Goal: Transaction & Acquisition: Purchase product/service

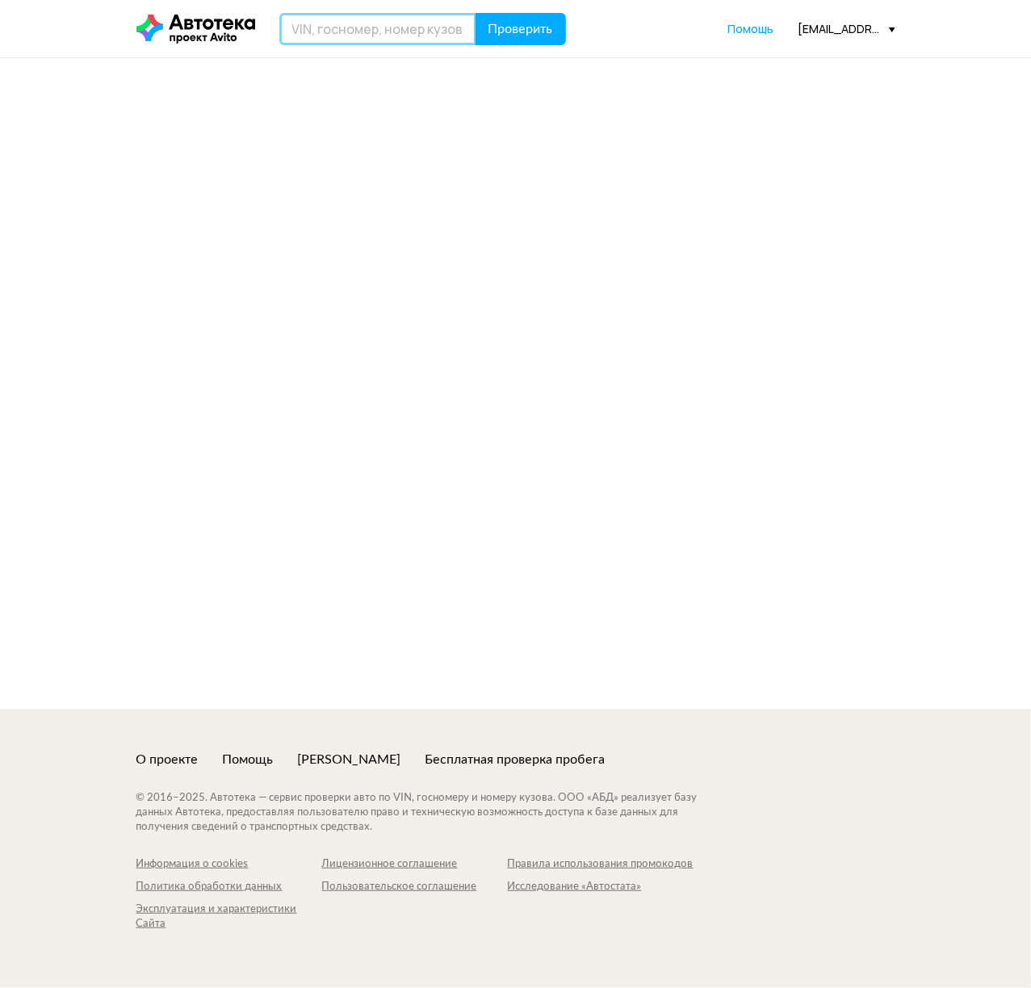
click at [359, 23] on input "text" at bounding box center [377, 29] width 197 height 32
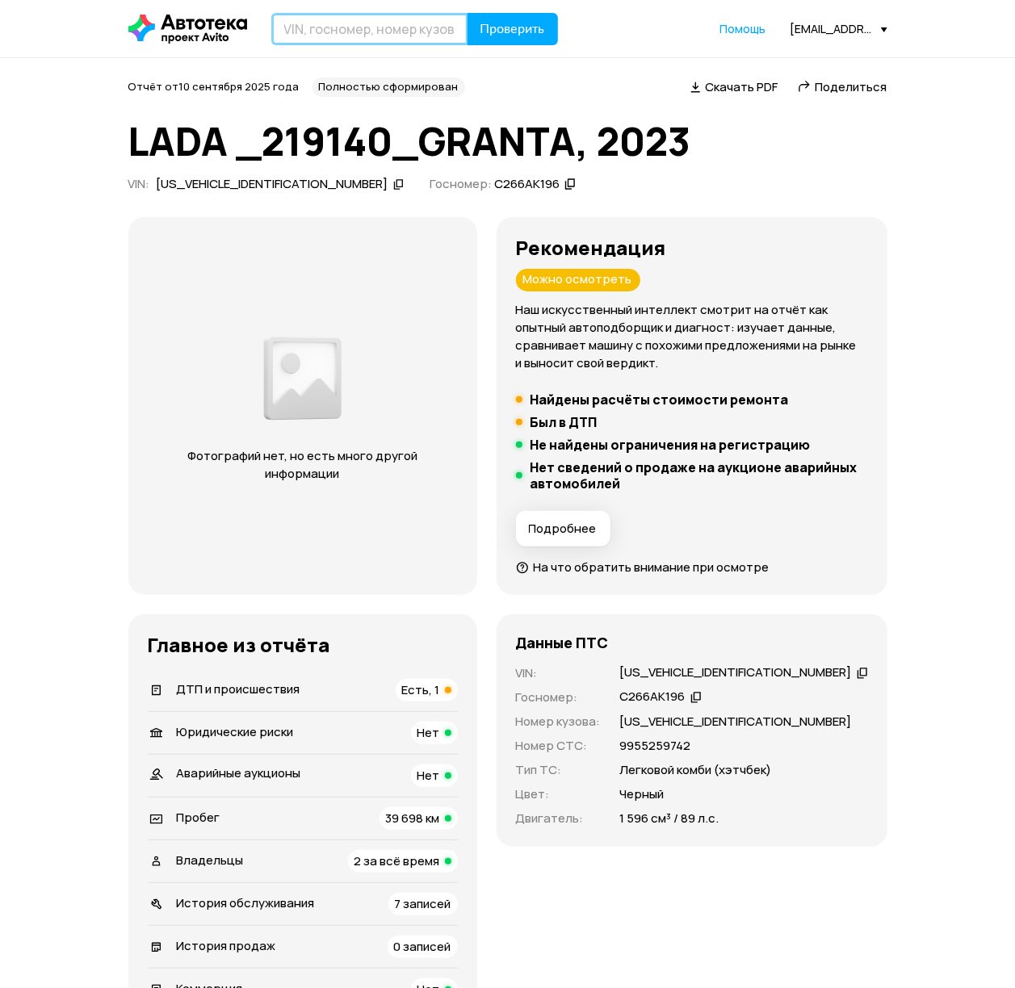
paste input "[US_VEHICLE_IDENTIFICATION_NUMBER]"
click at [341, 29] on input "[US_VEHICLE_IDENTIFICATION_NUMBER]" at bounding box center [369, 29] width 197 height 32
click at [505, 30] on span "Проверить" at bounding box center [512, 29] width 65 height 13
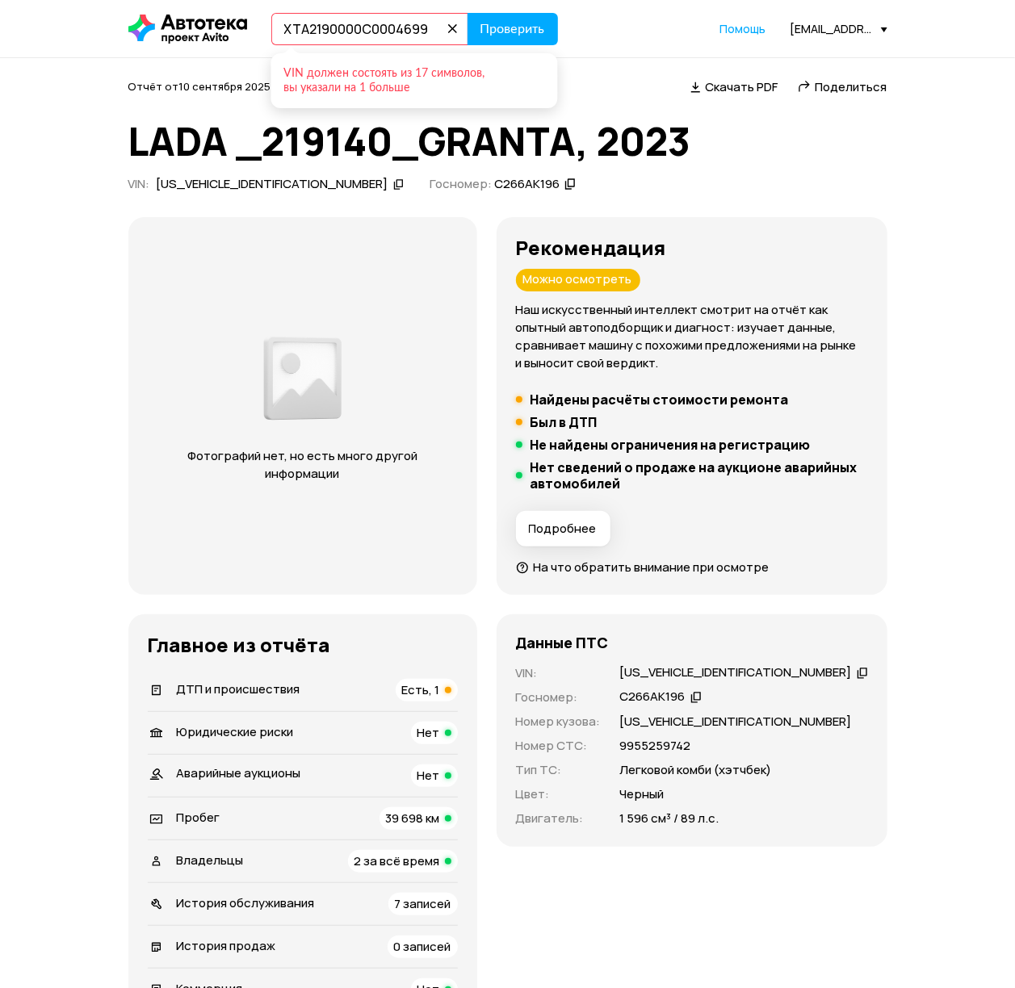
click at [342, 37] on input "XTA2190000C0004699" at bounding box center [369, 29] width 197 height 32
paste input "text"
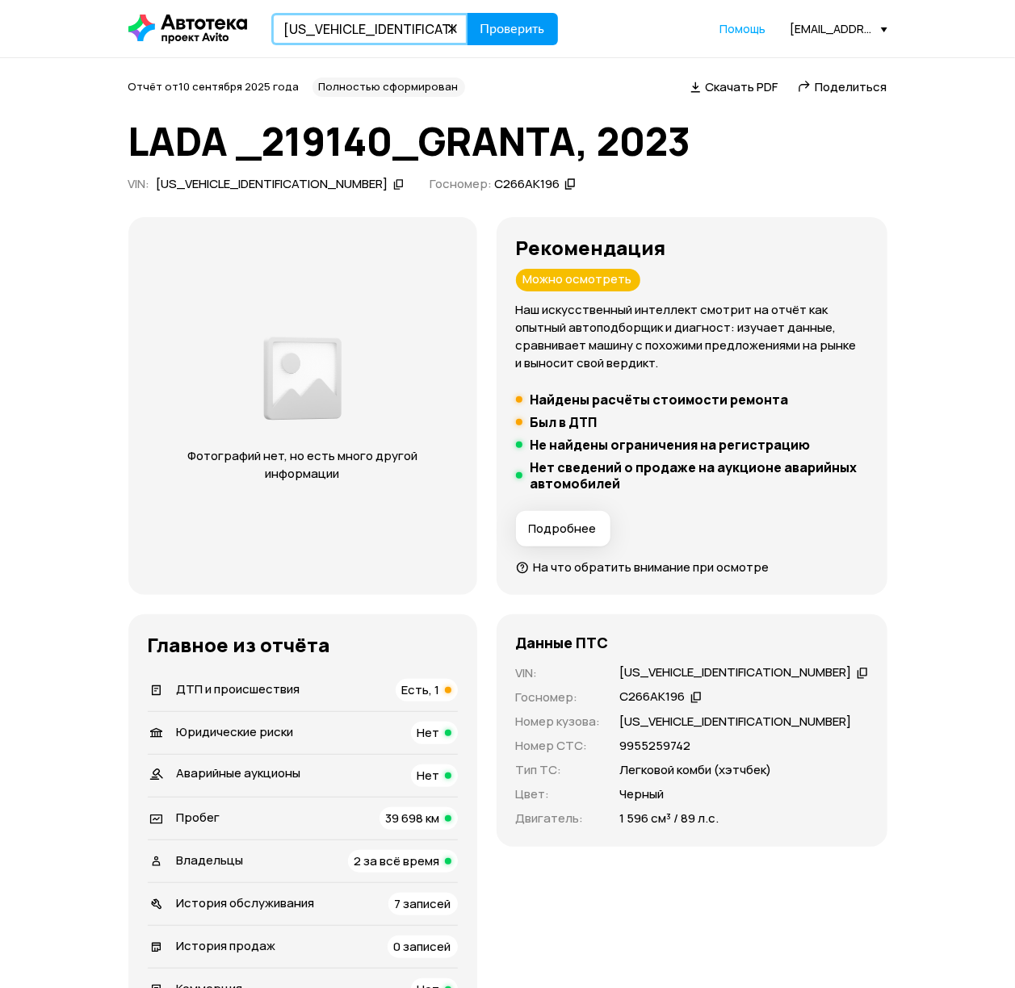
type input "[US_VEHICLE_IDENTIFICATION_NUMBER]"
click at [517, 23] on span "Проверить" at bounding box center [512, 29] width 65 height 13
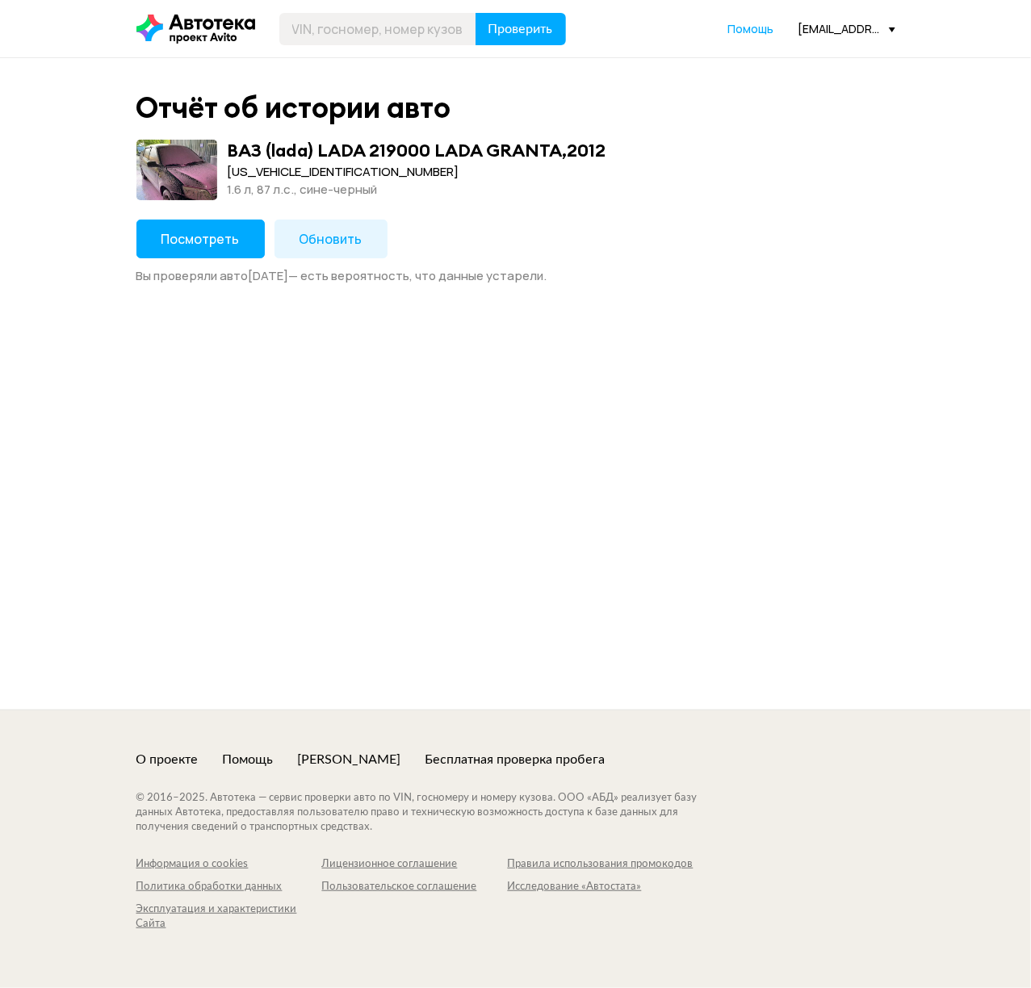
click at [228, 241] on span "Посмотреть" at bounding box center [200, 239] width 78 height 18
